Goal: Information Seeking & Learning: Find specific fact

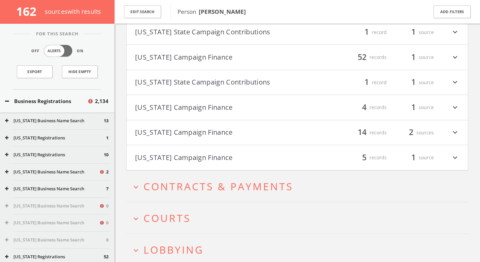
scroll to position [2815, 0]
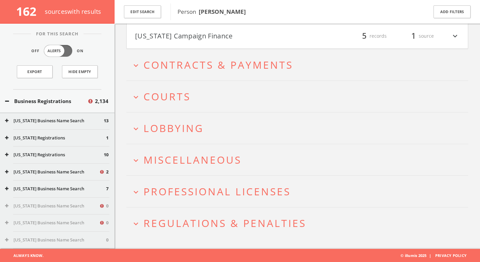
click at [229, 159] on span "Miscellaneous" at bounding box center [193, 160] width 98 height 14
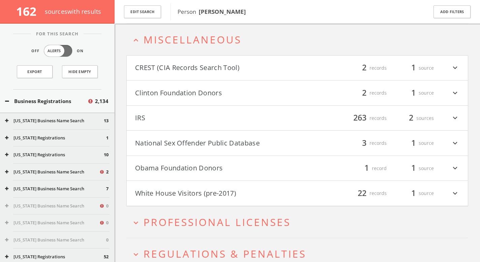
click at [231, 91] on button "Clinton Foundation Donors" at bounding box center [216, 92] width 162 height 11
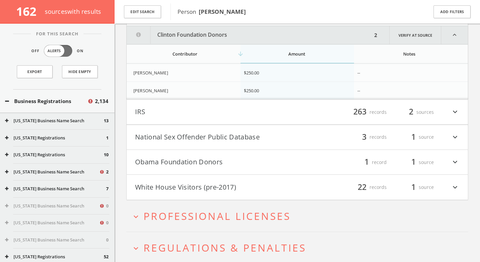
scroll to position [3017, 0]
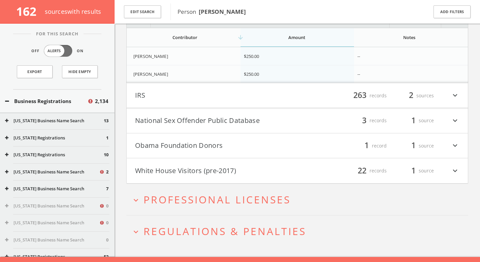
click at [236, 153] on h4 "Obama Foundation Donors filter_list 1 record 1 source expand_more" at bounding box center [297, 145] width 341 height 25
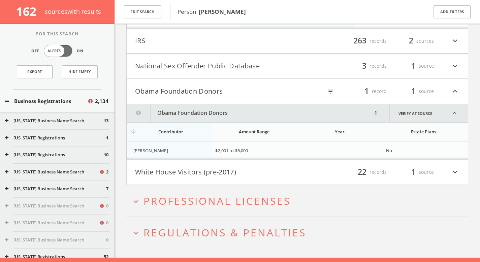
scroll to position [3095, 0]
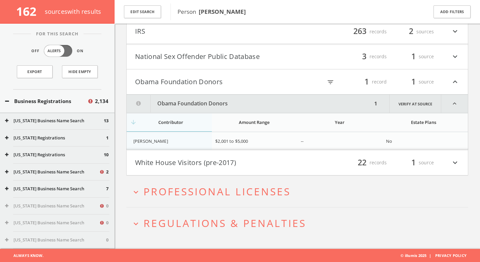
click at [173, 137] on td "[PERSON_NAME]" at bounding box center [169, 141] width 85 height 18
click at [169, 144] on div "[PERSON_NAME]" at bounding box center [171, 141] width 76 height 6
click at [195, 198] on h2 "expand_more Professional Licenses" at bounding box center [297, 191] width 342 height 31
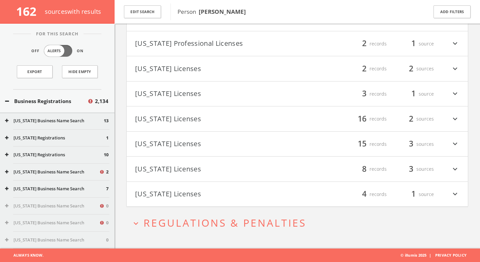
click at [197, 226] on span "Regulations & Penalties" at bounding box center [225, 223] width 163 height 14
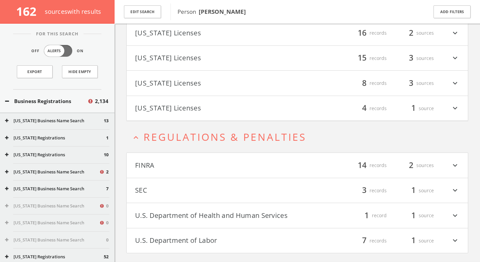
scroll to position [3523, 0]
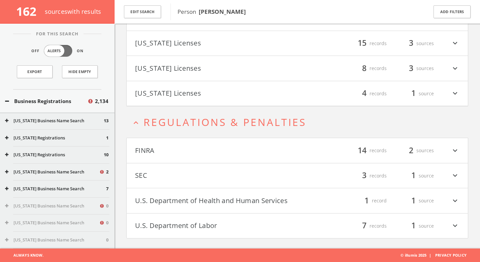
click at [198, 204] on button "U.S. Department of Health and Human Services" at bounding box center [216, 200] width 162 height 11
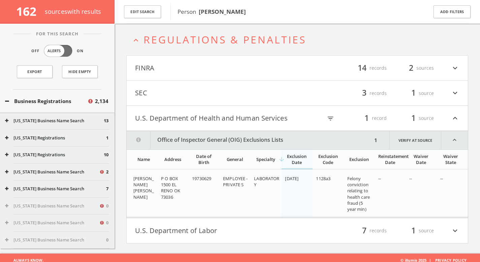
scroll to position [3610, 0]
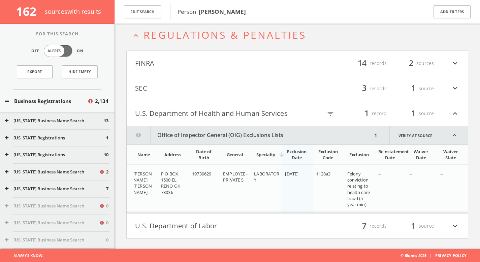
click at [193, 227] on button "U.S. Department of Labor" at bounding box center [216, 225] width 162 height 11
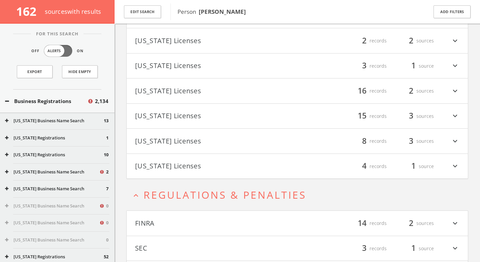
scroll to position [3447, 0]
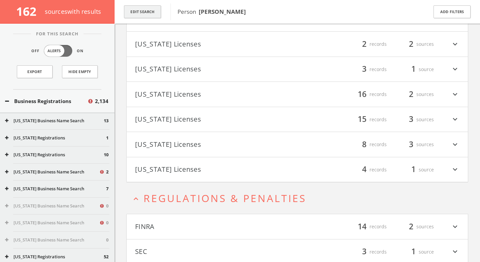
click at [148, 11] on button "Edit Search" at bounding box center [142, 11] width 37 height 13
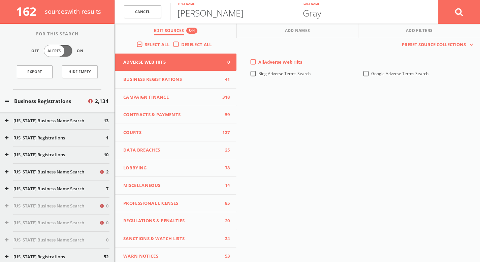
drag, startPoint x: 171, startPoint y: 5, endPoint x: 152, endPoint y: 1, distance: 19.3
click at [152, 1] on form "Cancel [PERSON_NAME] First name [PERSON_NAME] Last name Cancel" at bounding box center [298, 12] width 366 height 24
type input "[PERSON_NAME]"
click at [460, 10] on icon at bounding box center [459, 12] width 8 height 8
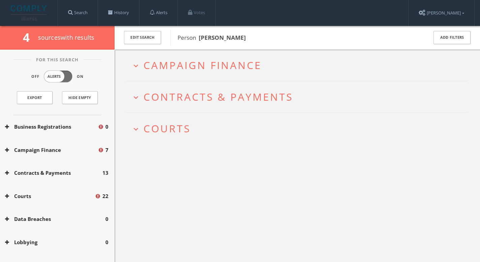
click at [164, 141] on h2 "expand_more Courts" at bounding box center [297, 128] width 342 height 31
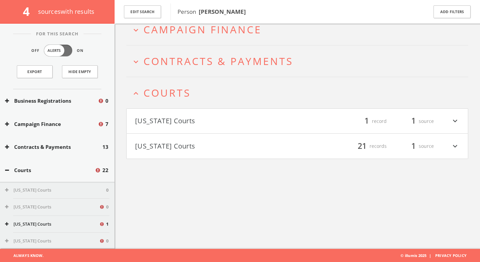
click at [165, 144] on button "[US_STATE] Courts" at bounding box center [216, 146] width 162 height 11
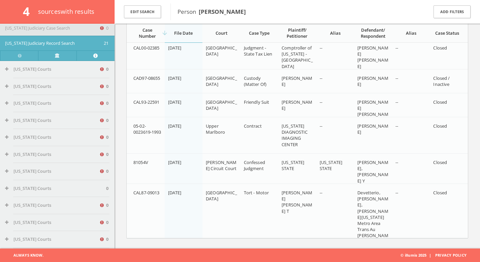
scroll to position [635, 0]
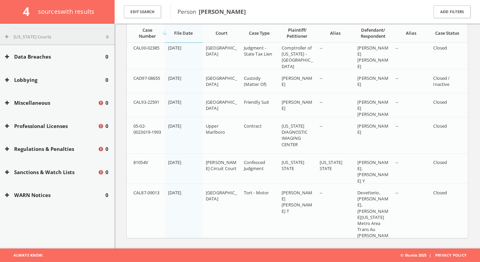
click at [87, 169] on button "Sanctions & Watch Lists" at bounding box center [51, 172] width 93 height 8
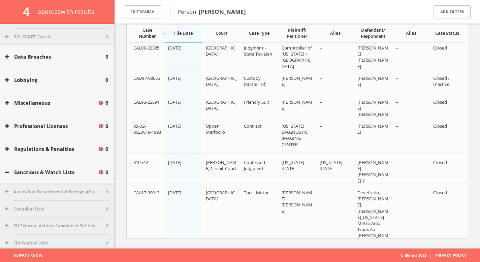
click at [87, 151] on button "Regulations & Penalties" at bounding box center [51, 149] width 93 height 8
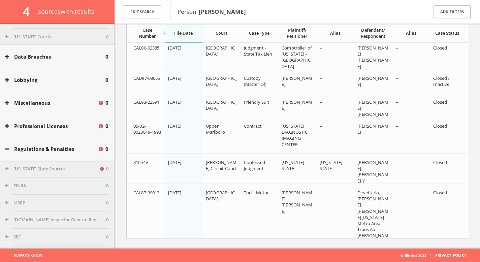
click at [88, 131] on div "Professional Licenses 0" at bounding box center [57, 126] width 115 height 23
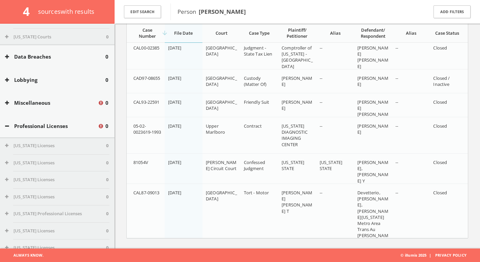
click at [87, 74] on div "Lobbying 0" at bounding box center [57, 79] width 115 height 23
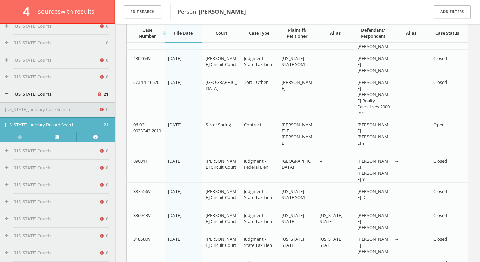
scroll to position [96, 0]
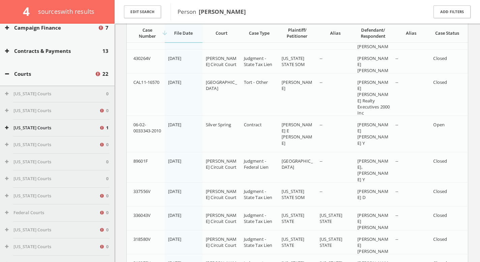
click at [23, 75] on button "Courts" at bounding box center [50, 74] width 90 height 8
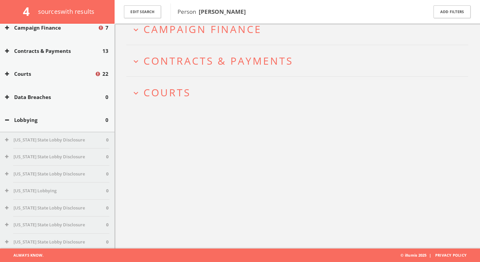
scroll to position [39, 0]
click at [172, 87] on span "Courts" at bounding box center [167, 93] width 47 height 14
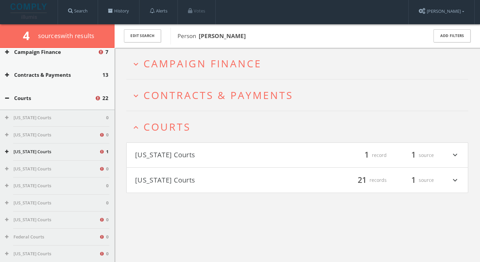
scroll to position [0, 0]
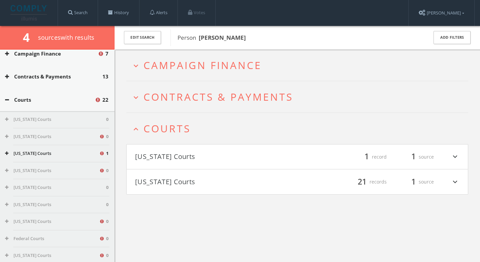
click at [168, 68] on span "Campaign Finance" at bounding box center [203, 65] width 118 height 14
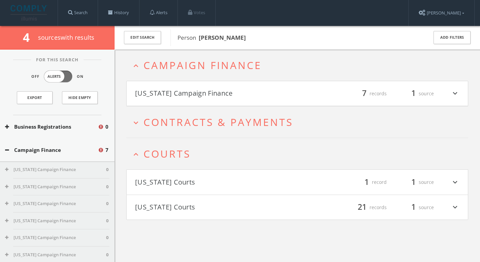
click at [163, 70] on span "Campaign Finance" at bounding box center [203, 65] width 118 height 14
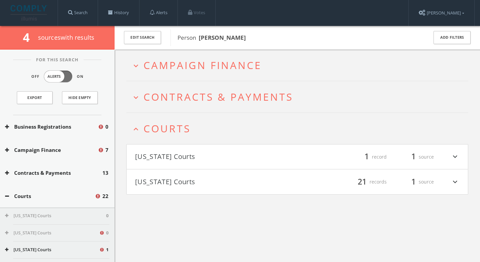
click at [182, 69] on span "Campaign Finance" at bounding box center [203, 65] width 118 height 14
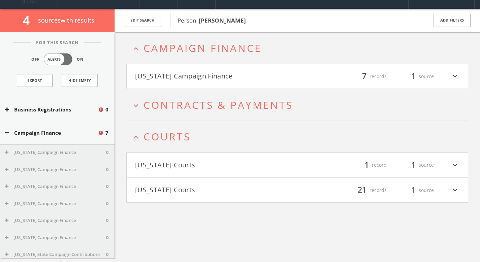
click at [188, 87] on h4 "[US_STATE] Campaign Finance filter_list 7 records 1 source expand_more" at bounding box center [297, 76] width 341 height 25
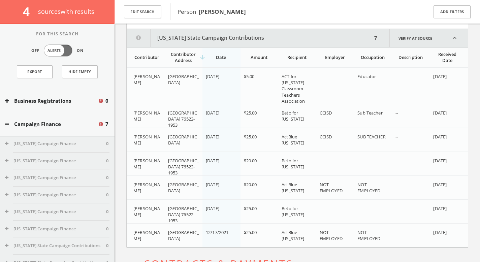
scroll to position [83, 0]
